Goal: Information Seeking & Learning: Learn about a topic

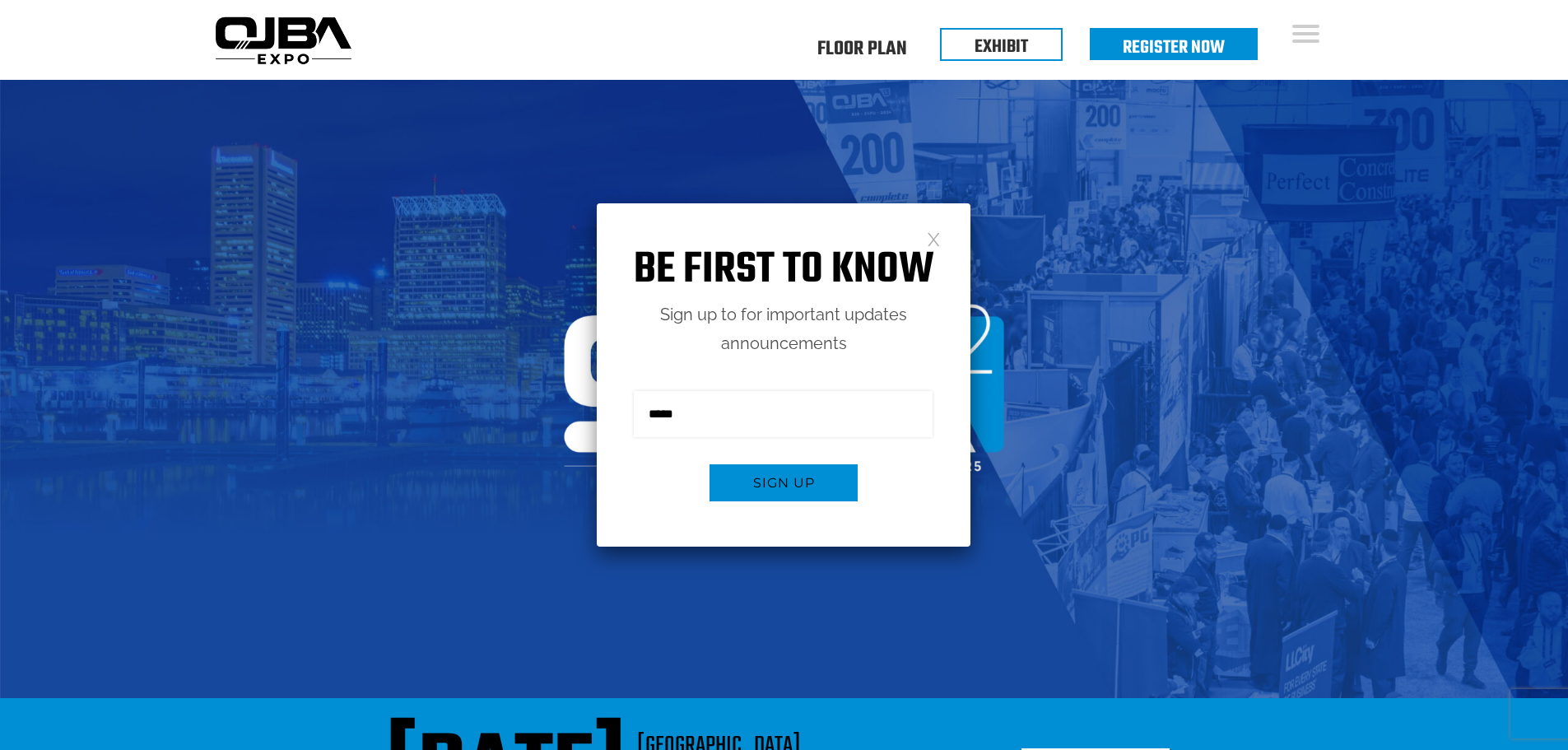
click at [934, 241] on link at bounding box center [933, 237] width 14 height 14
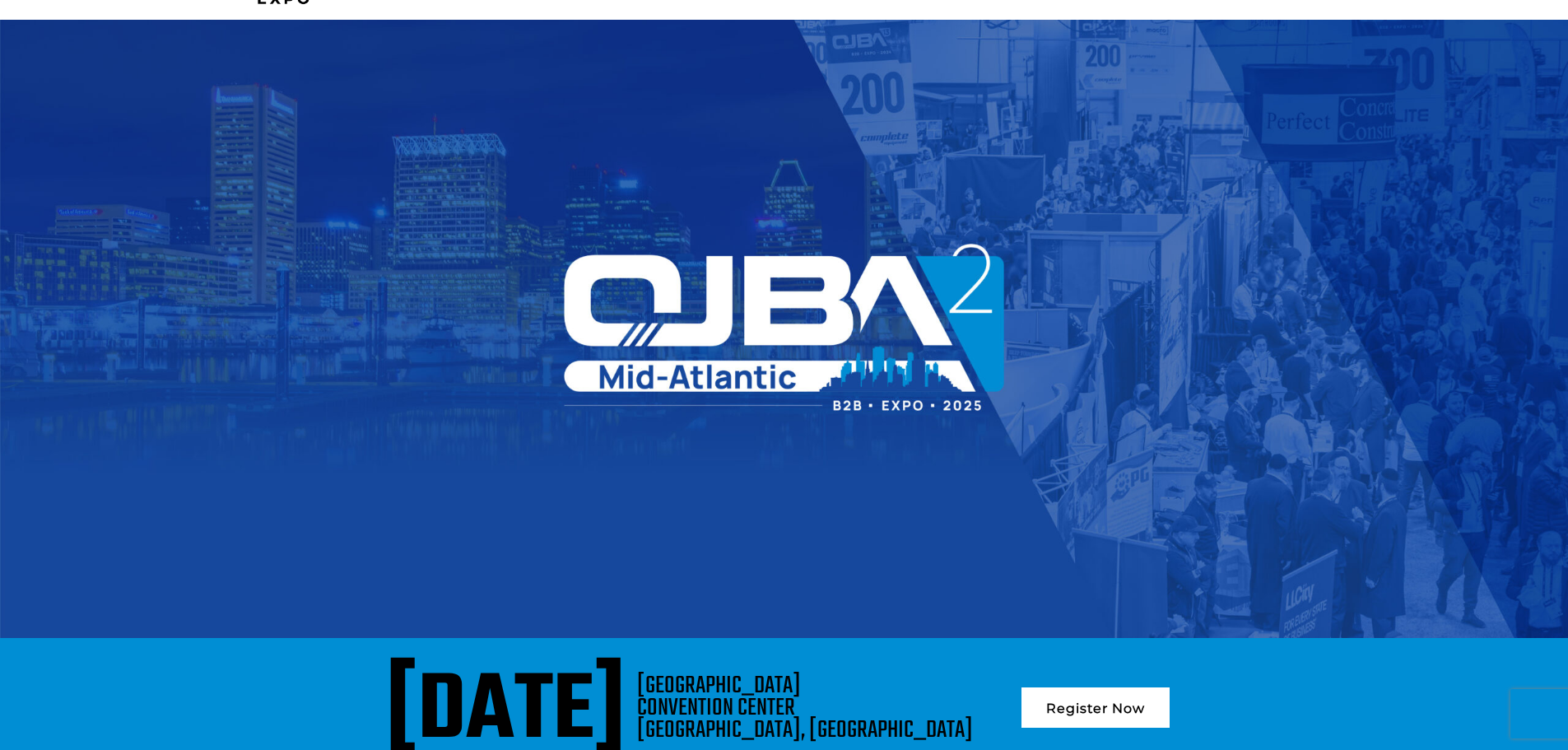
scroll to position [329, 0]
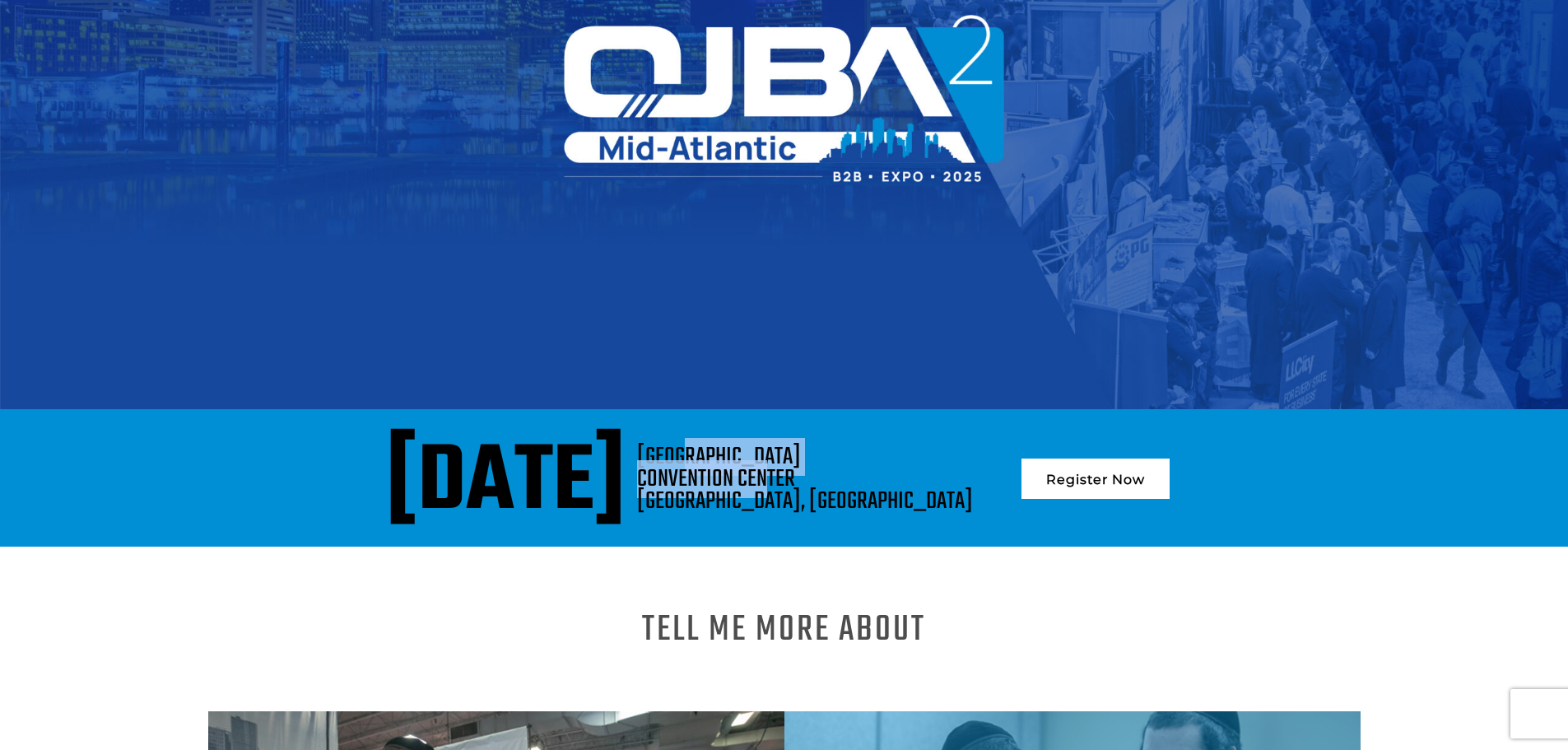
drag, startPoint x: 1002, startPoint y: 356, endPoint x: 932, endPoint y: 320, distance: 78.7
click at [932, 446] on div "[GEOGRAPHIC_DATA], [GEOGRAPHIC_DATA]" at bounding box center [805, 479] width 336 height 67
click at [973, 446] on div "[GEOGRAPHIC_DATA], [GEOGRAPHIC_DATA]" at bounding box center [805, 479] width 336 height 67
drag, startPoint x: 1006, startPoint y: 362, endPoint x: 886, endPoint y: 314, distance: 129.2
click at [886, 446] on div "[GEOGRAPHIC_DATA], [GEOGRAPHIC_DATA]" at bounding box center [805, 479] width 336 height 67
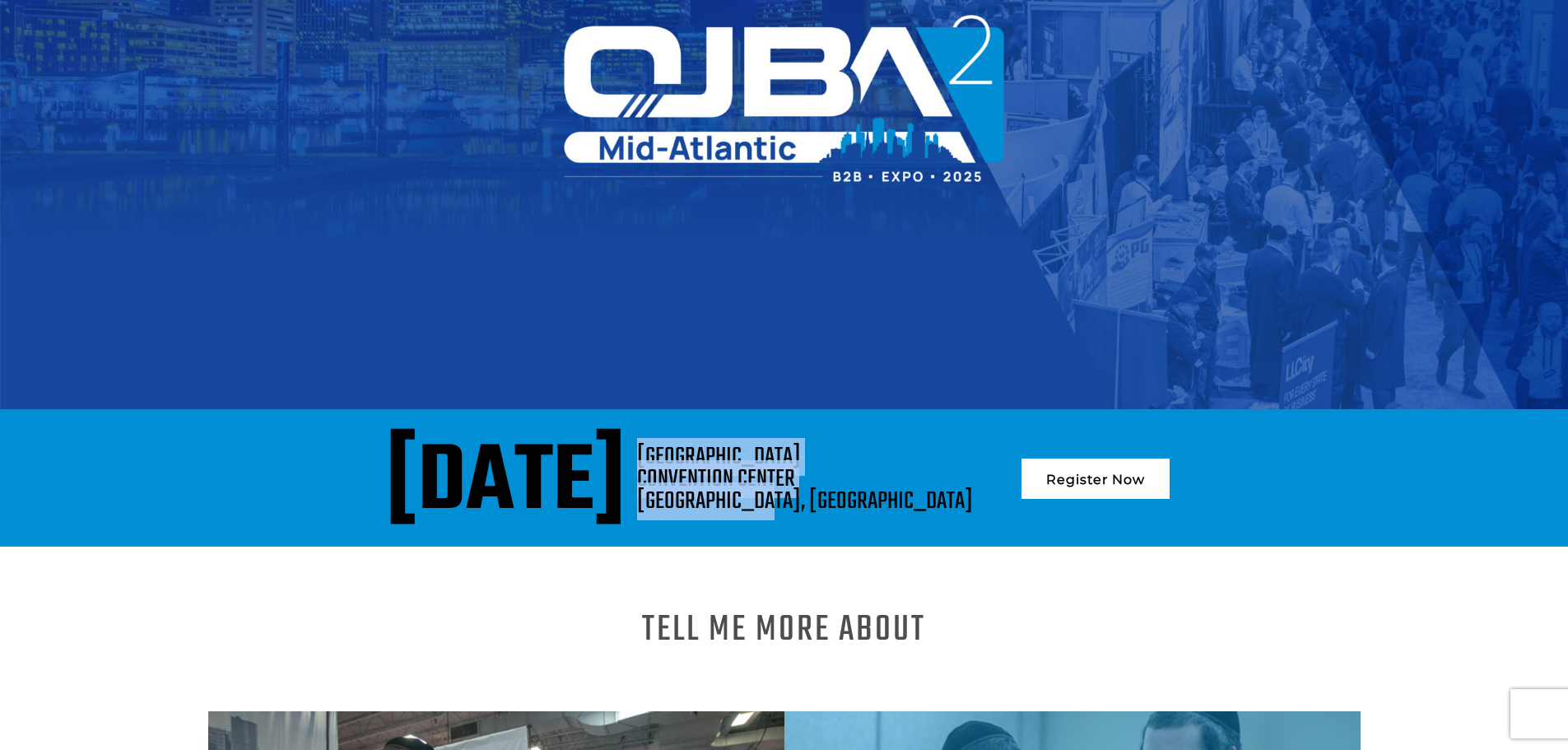
copy div "[GEOGRAPHIC_DATA], [GEOGRAPHIC_DATA]"
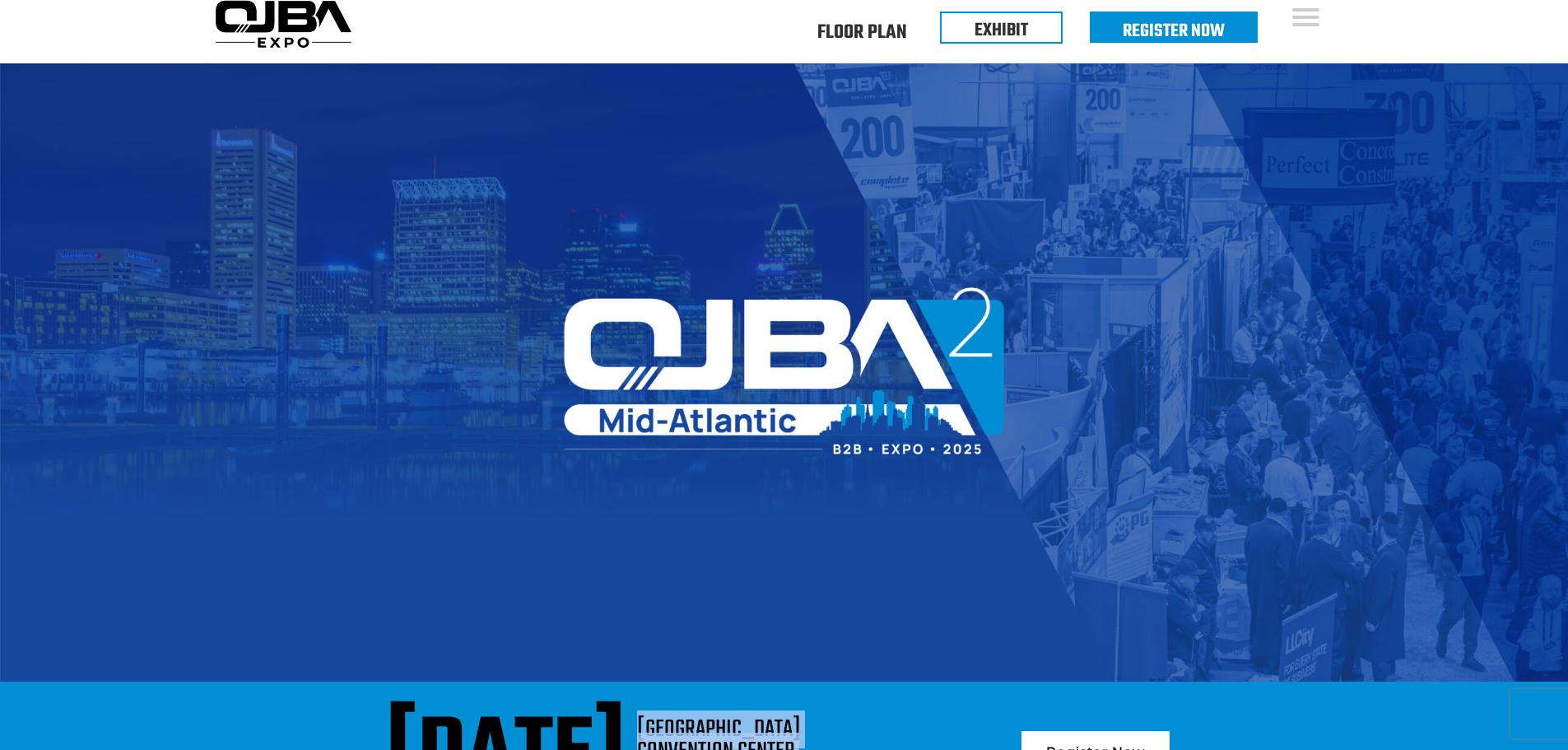
scroll to position [0, 0]
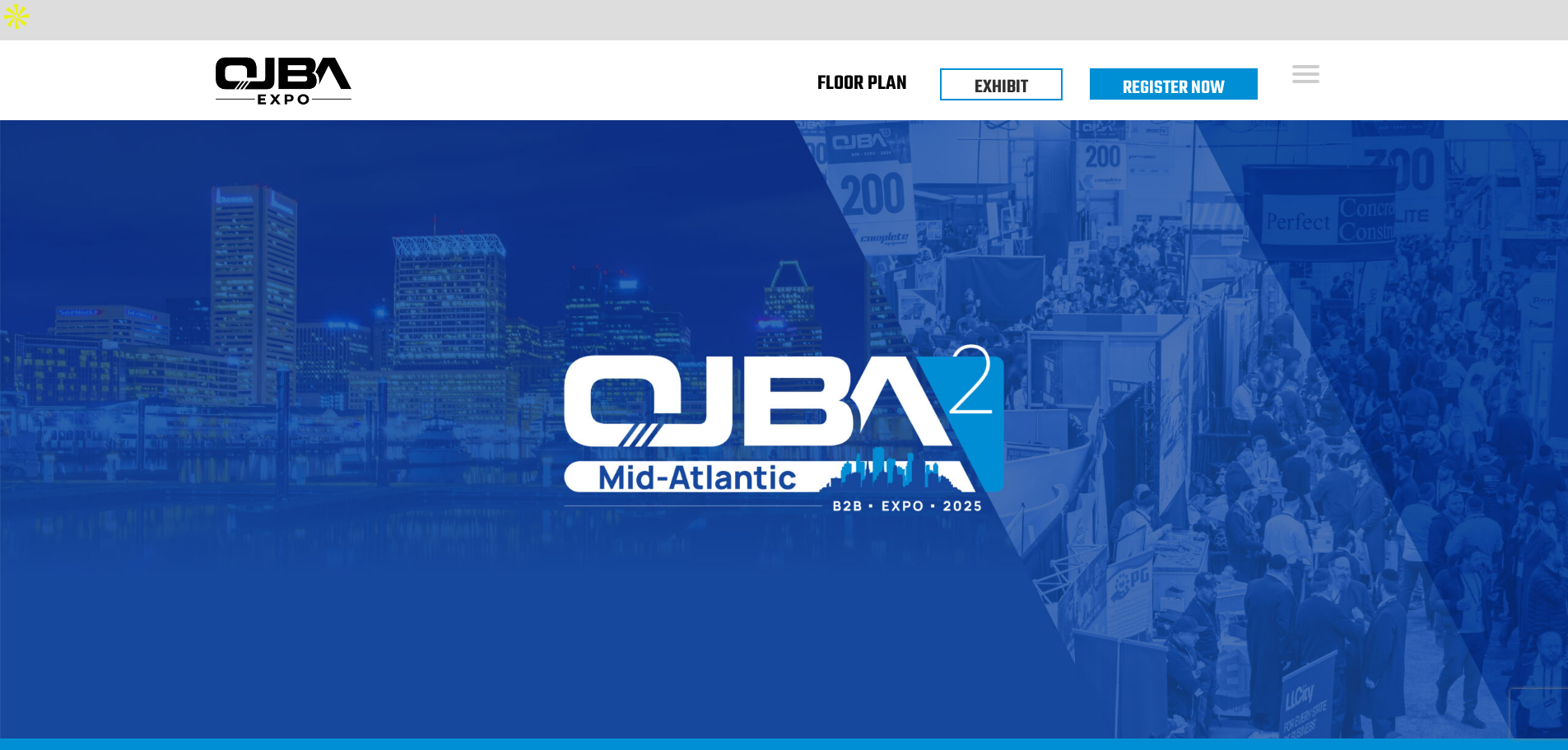
click at [876, 84] on link "Floor Plan" at bounding box center [861, 87] width 90 height 6
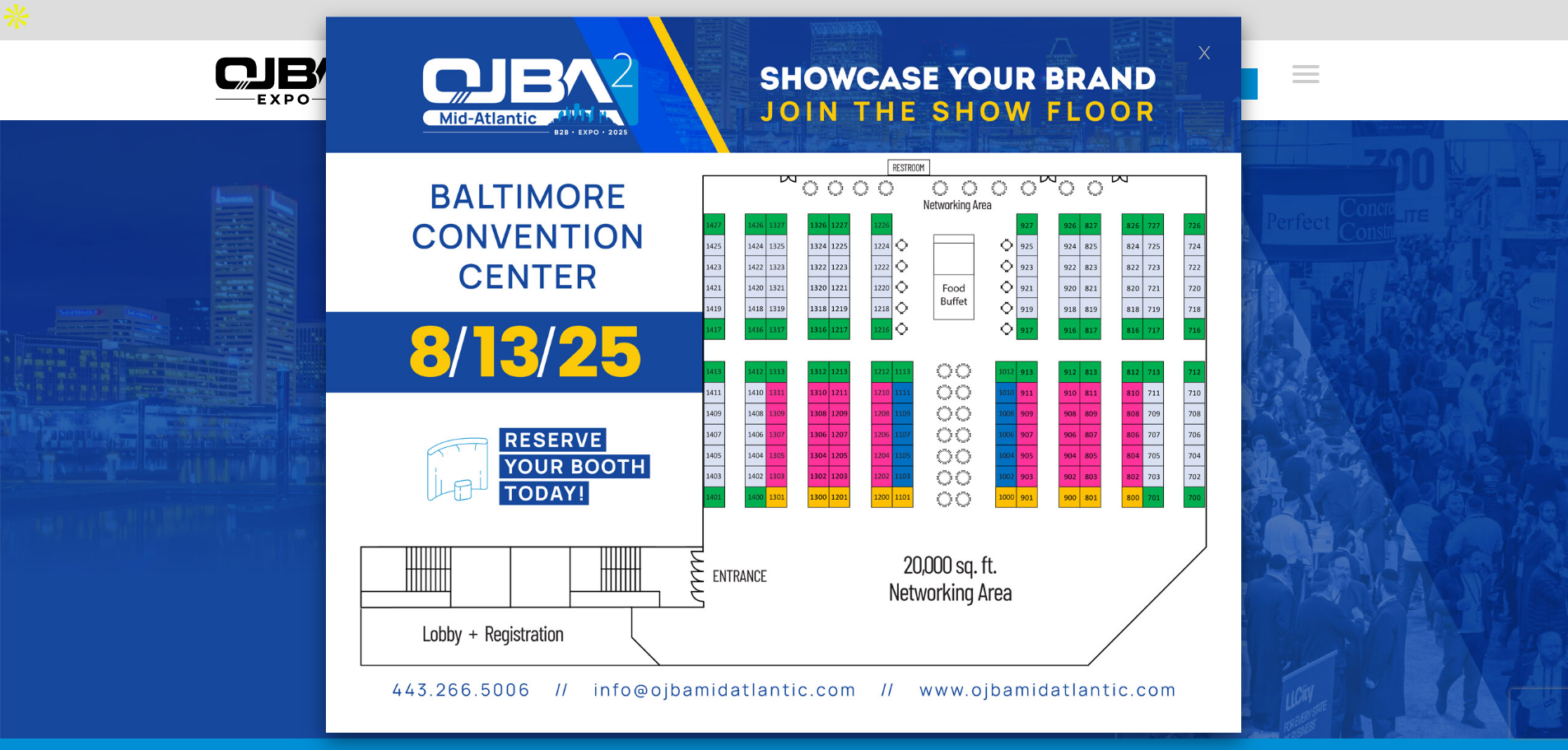
click at [1203, 48] on link at bounding box center [1204, 51] width 14 height 14
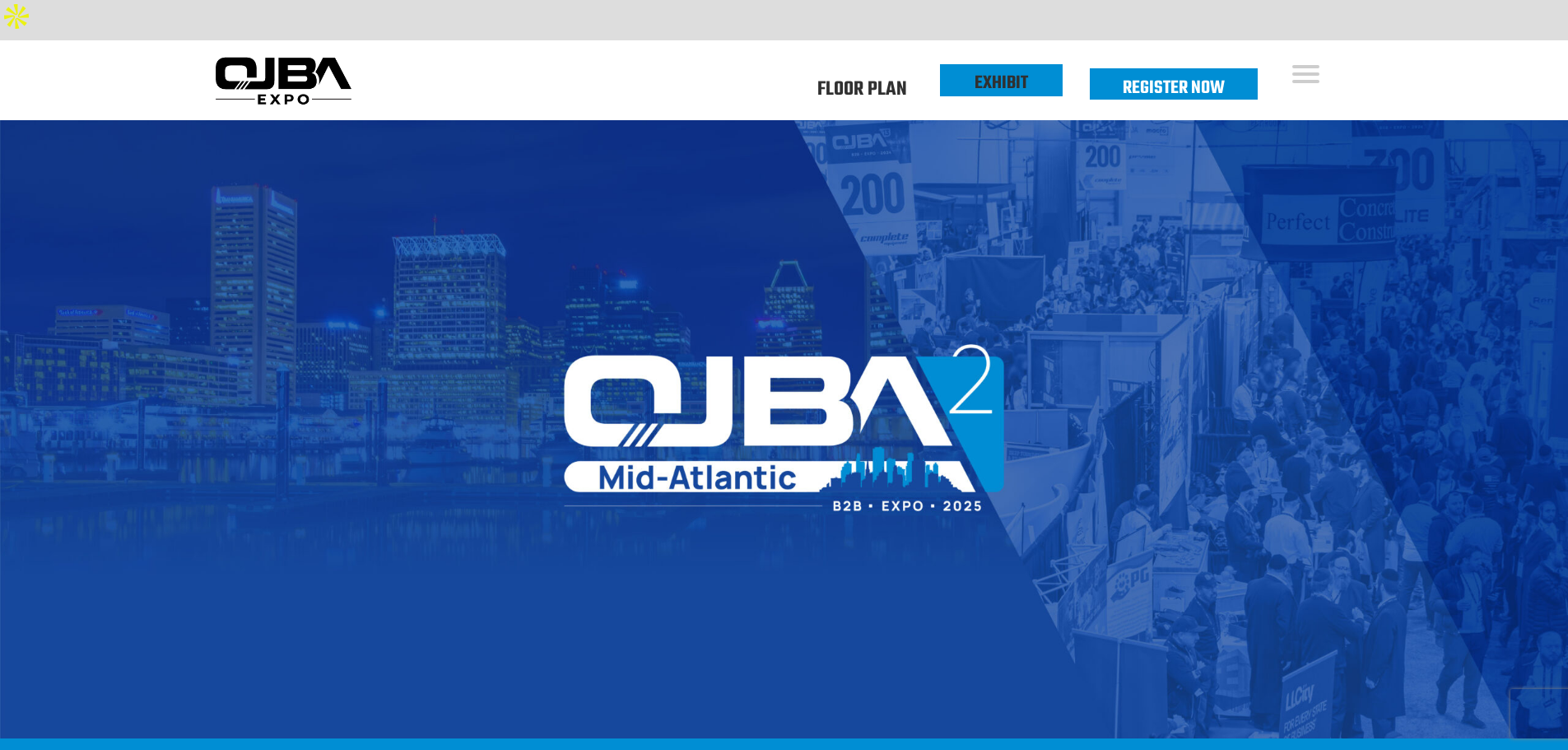
click at [1001, 70] on link "EXHIBIT" at bounding box center [1001, 83] width 54 height 28
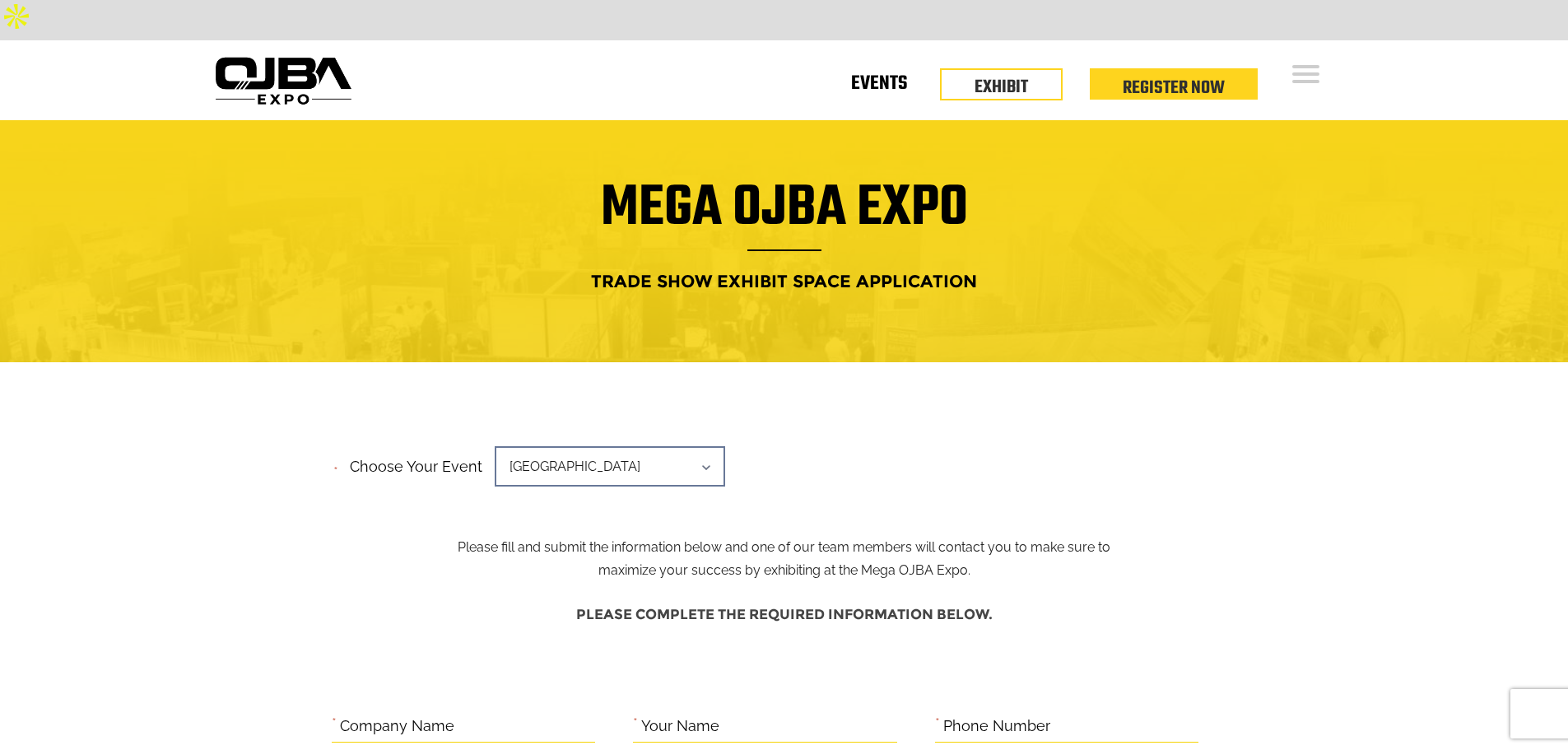
click at [895, 84] on link "Events" at bounding box center [879, 87] width 56 height 6
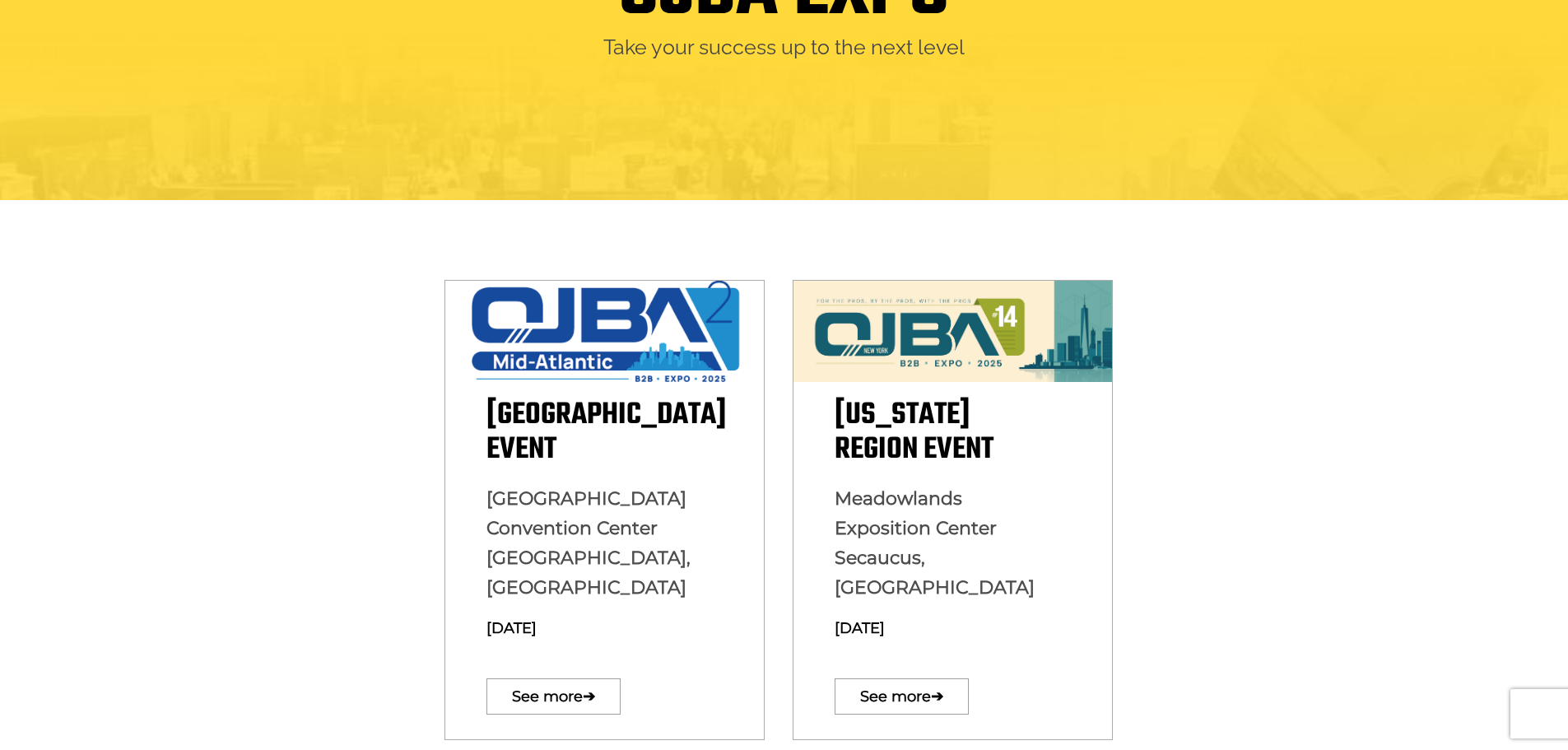
scroll to position [329, 0]
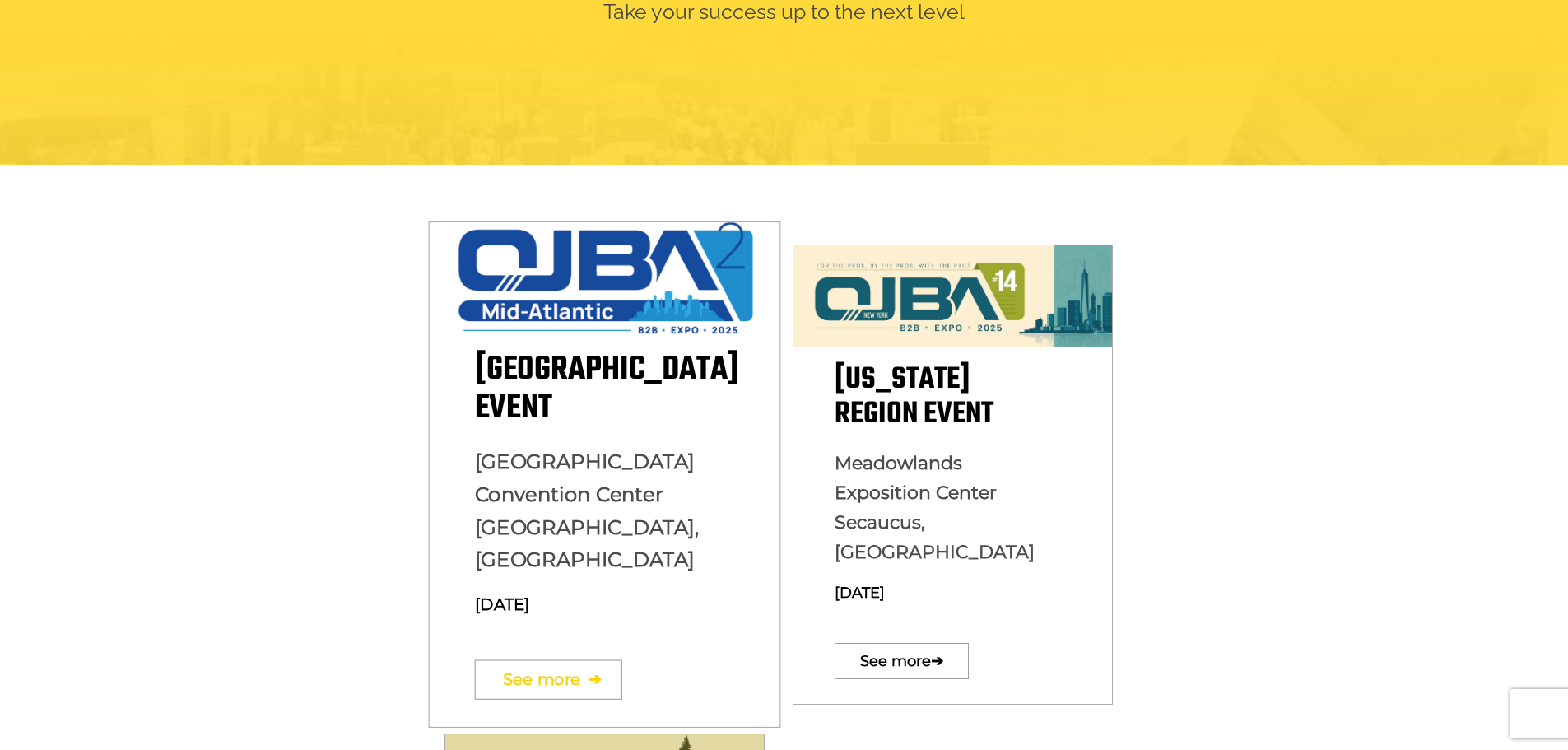
click at [565, 660] on link "See more ➔" at bounding box center [547, 680] width 147 height 40
